Goal: Task Accomplishment & Management: Complete application form

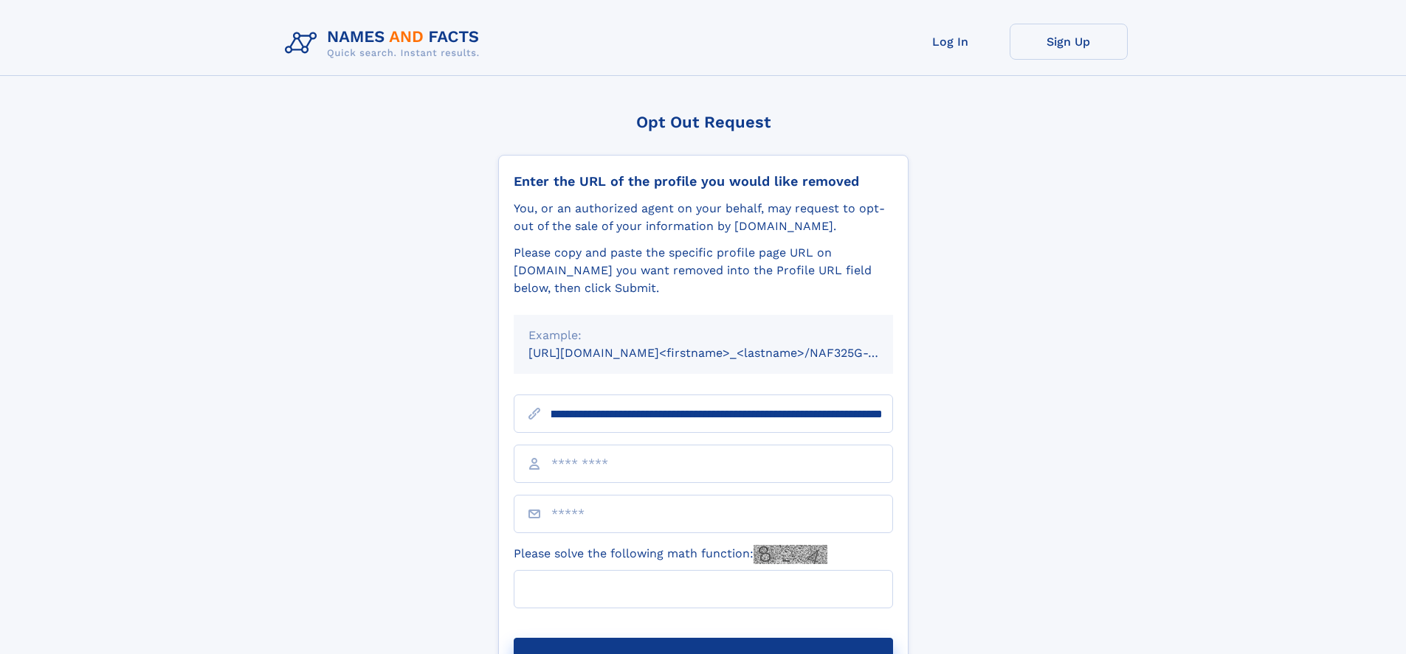
scroll to position [0, 176]
type input "**********"
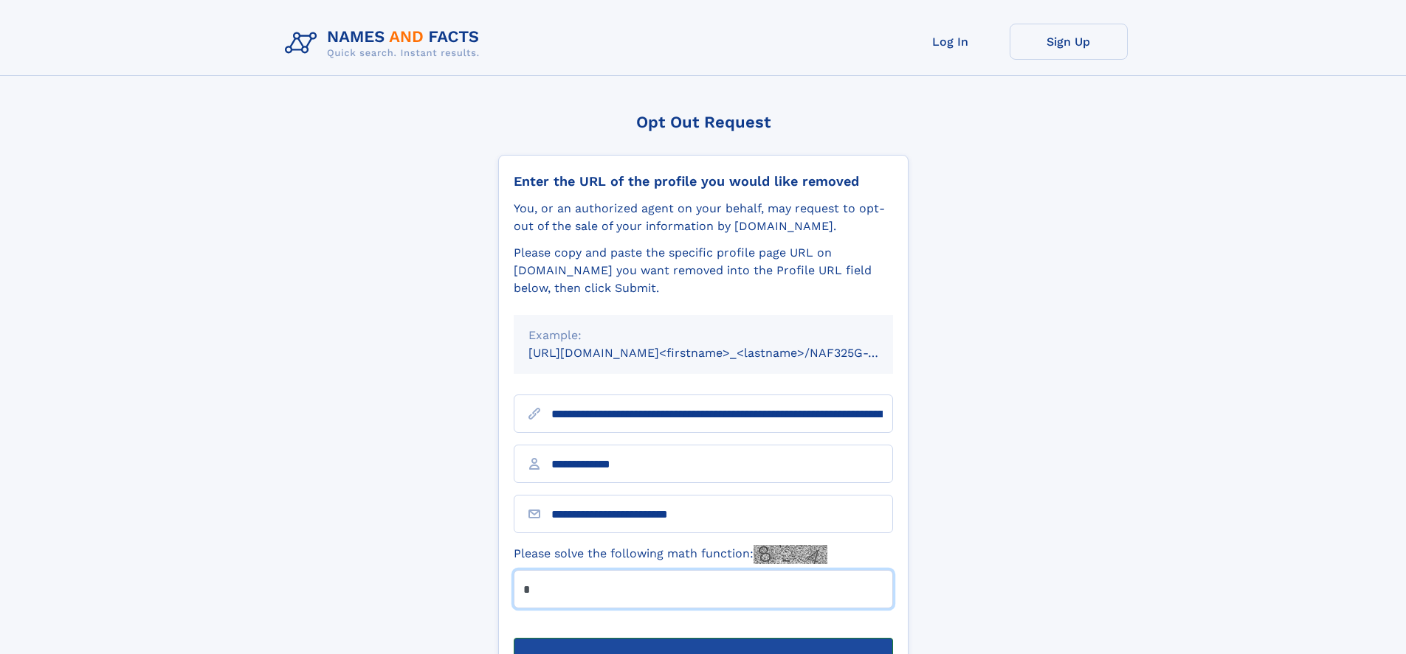
type input "*"
click at [702, 638] on button "Submit Opt Out Request" at bounding box center [703, 661] width 379 height 47
